Goal: Task Accomplishment & Management: Manage account settings

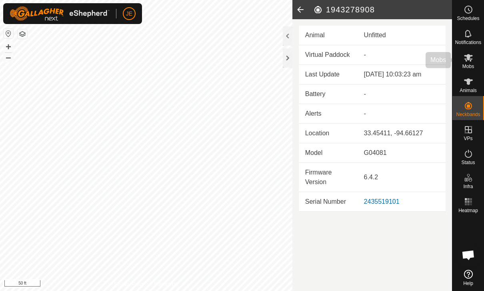
click at [472, 64] on span "Mobs" at bounding box center [468, 66] width 12 height 5
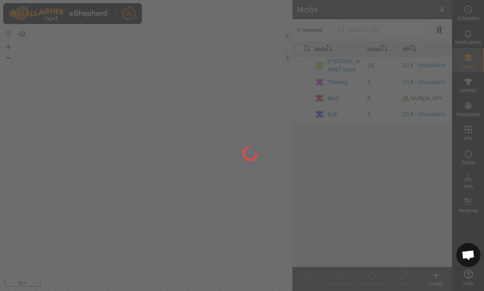
click at [325, 96] on div at bounding box center [242, 145] width 484 height 291
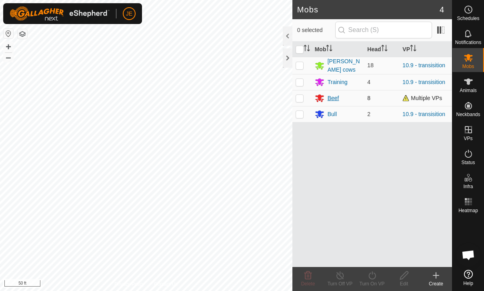
click at [333, 96] on div "Beef" at bounding box center [334, 98] width 12 height 8
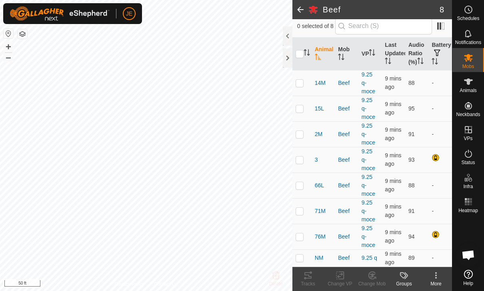
scroll to position [67, 0]
click at [370, 256] on link "9.25 q" at bounding box center [370, 257] width 16 height 6
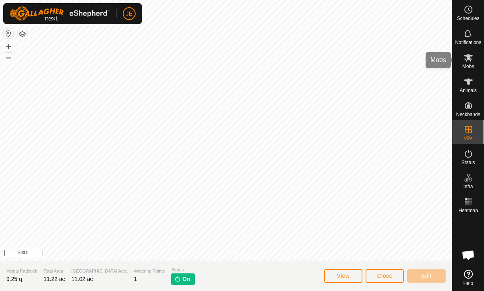
click at [469, 63] on es-mob-svg-icon at bounding box center [468, 57] width 14 height 13
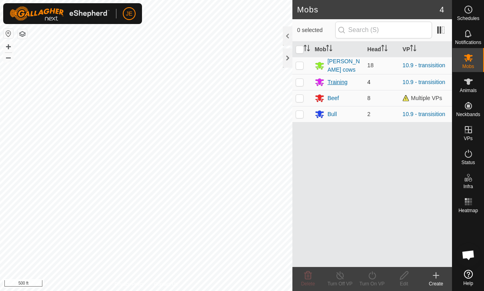
click at [338, 82] on div "Training" at bounding box center [338, 82] width 20 height 8
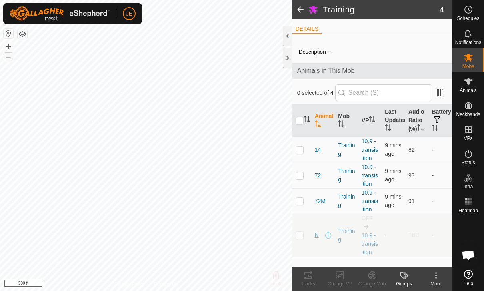
click at [316, 236] on span "N" at bounding box center [317, 235] width 4 height 8
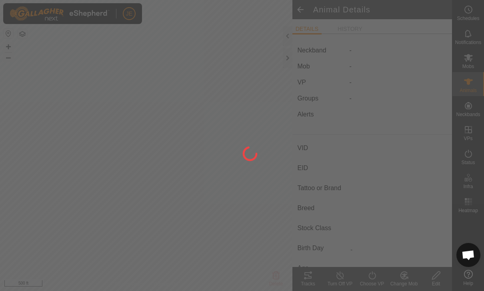
type input "N"
type input "-"
type input "Cow"
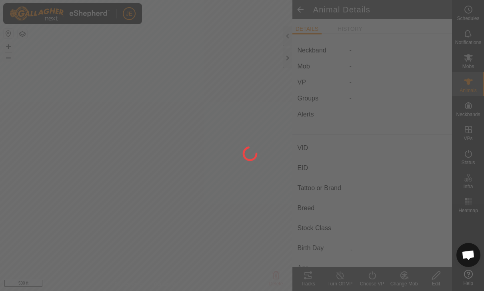
type input "01/2020"
type input "5 years 10 months"
type input "-"
